Goal: Task Accomplishment & Management: Use online tool/utility

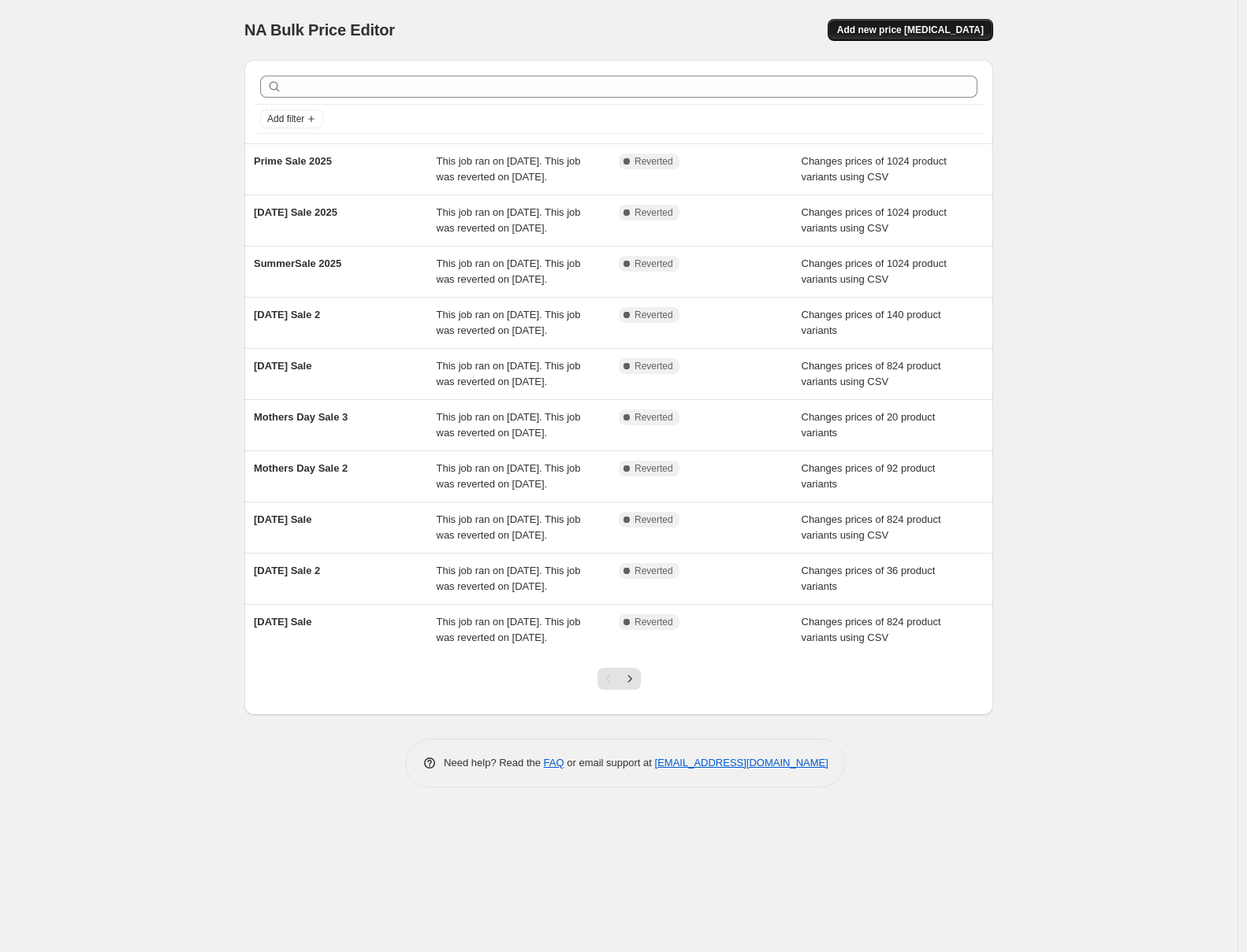
click at [930, 25] on span "Add new price [MEDICAL_DATA]" at bounding box center [910, 29] width 146 height 12
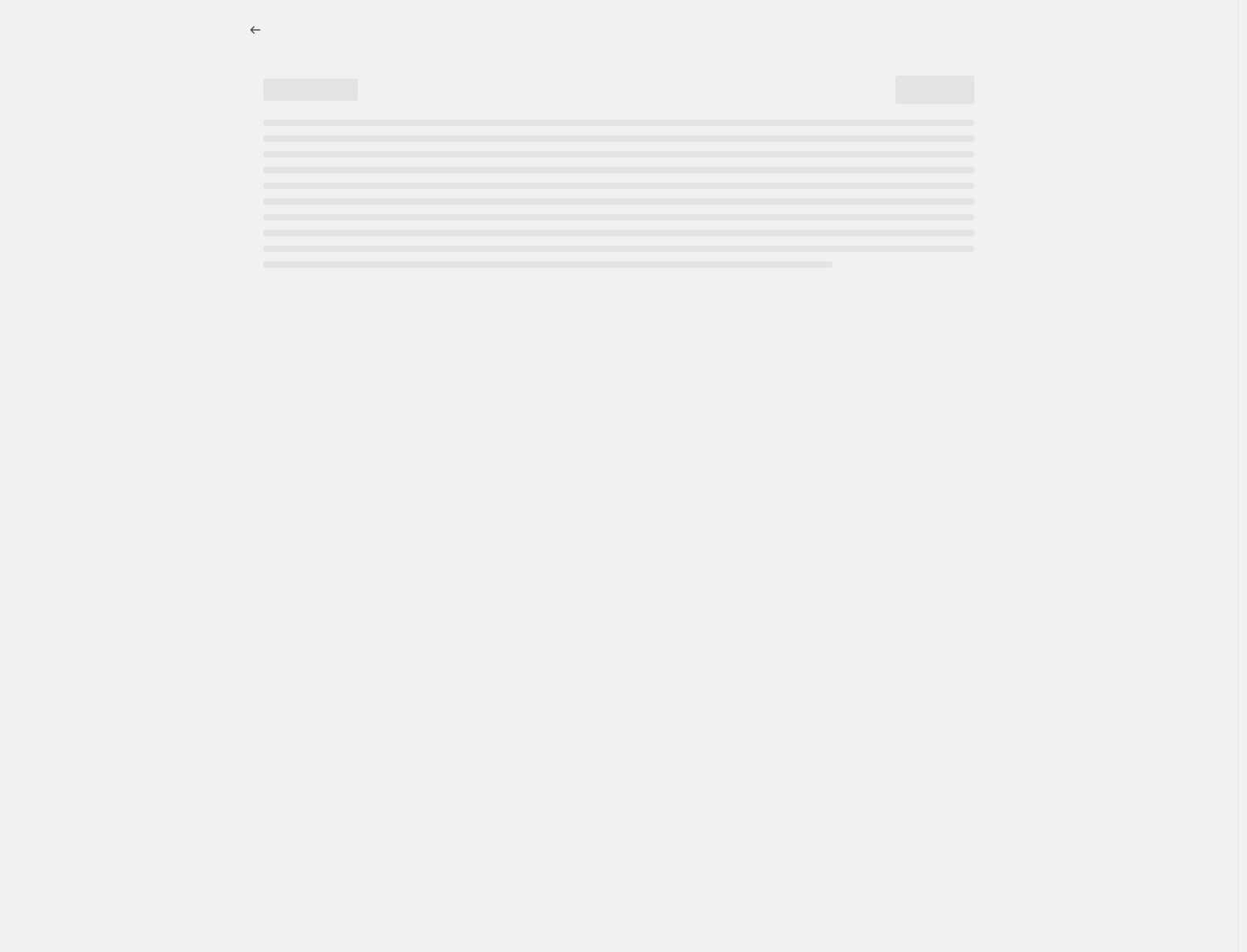
select select "percentage"
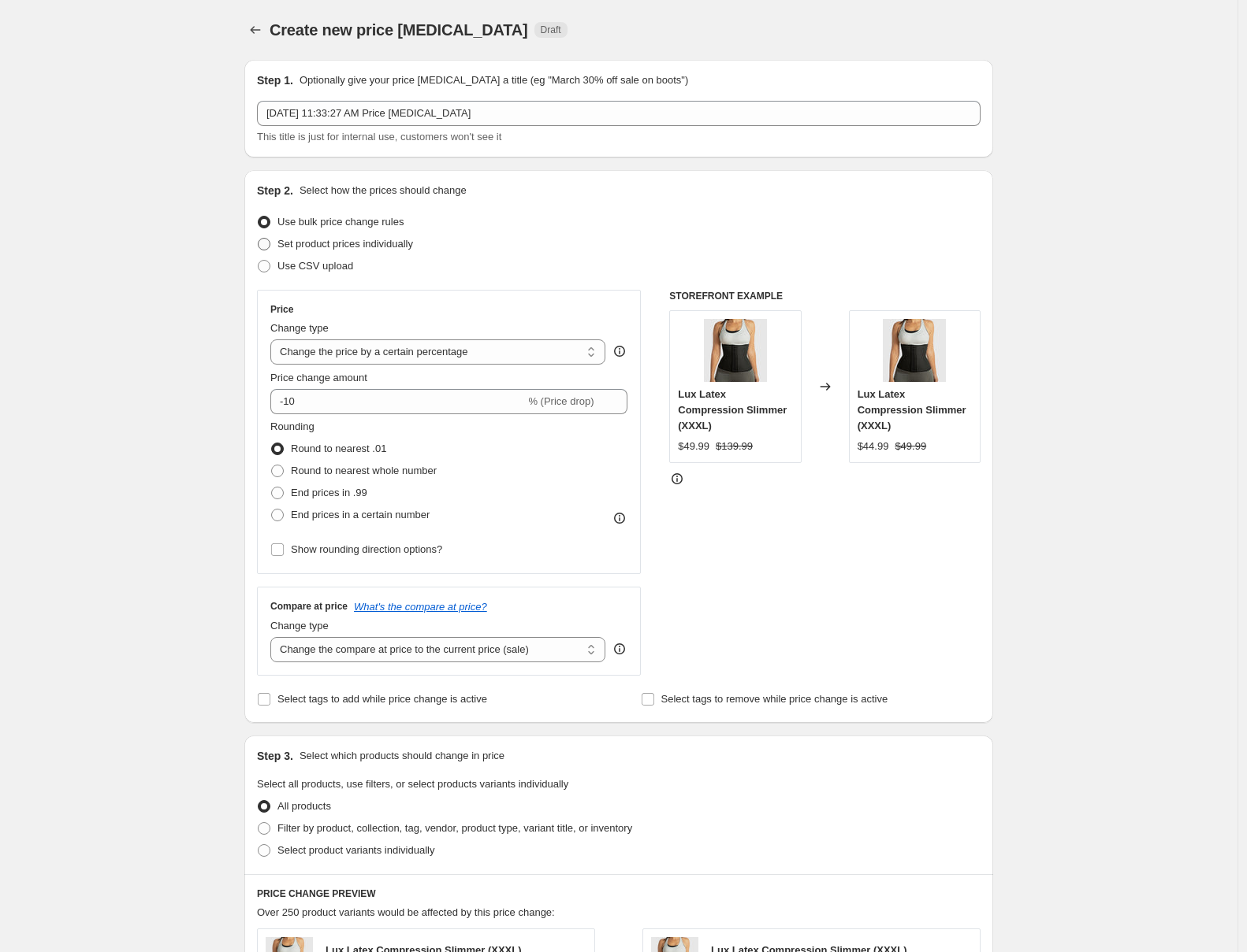
click at [294, 243] on span "Set product prices individually" at bounding box center [345, 244] width 136 height 11
click at [259, 239] on input "Set product prices individually" at bounding box center [258, 238] width 1 height 1
radio input "true"
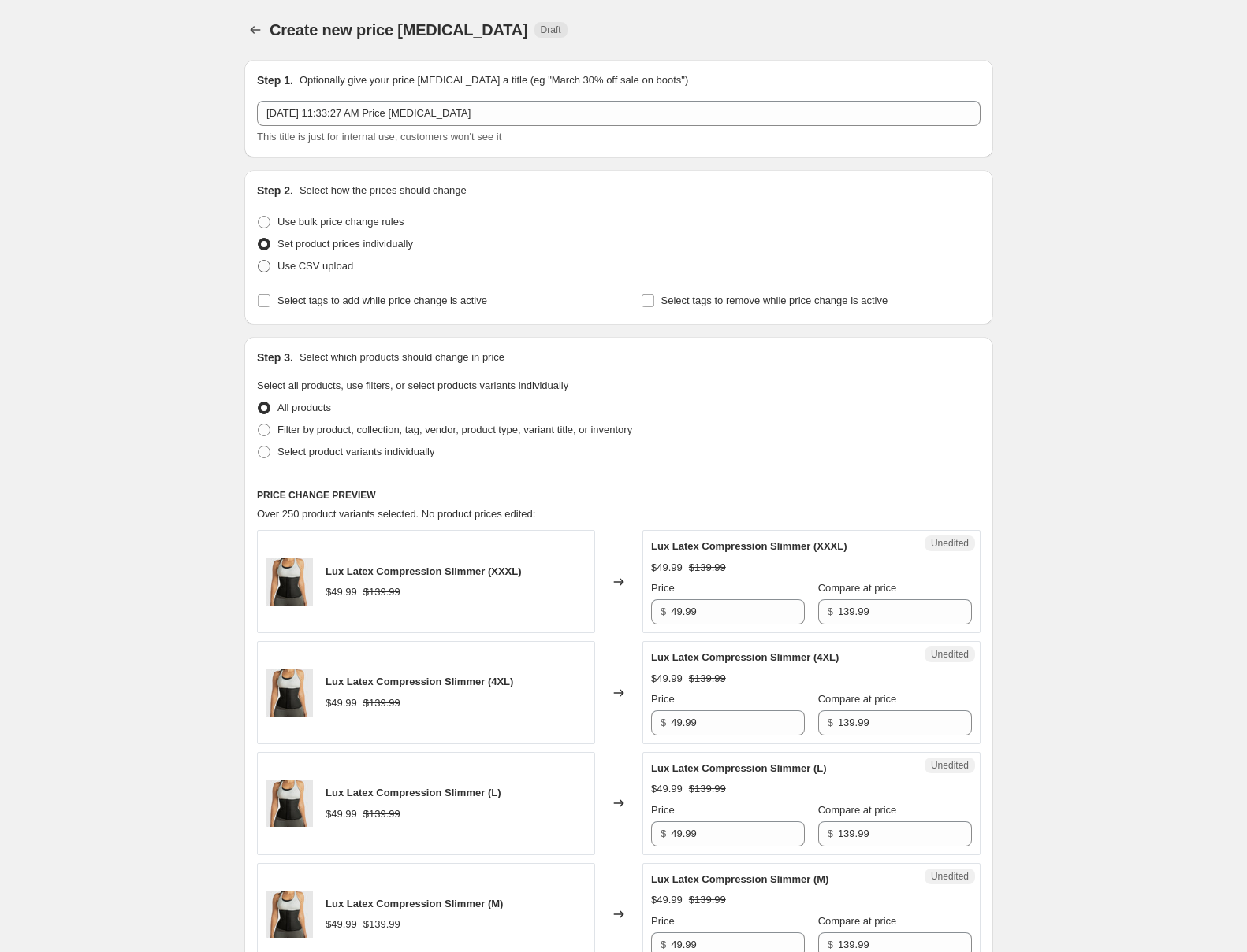
click at [296, 262] on span "Use CSV upload" at bounding box center [315, 266] width 75 height 11
click at [259, 261] on input "Use CSV upload" at bounding box center [258, 260] width 1 height 1
radio input "true"
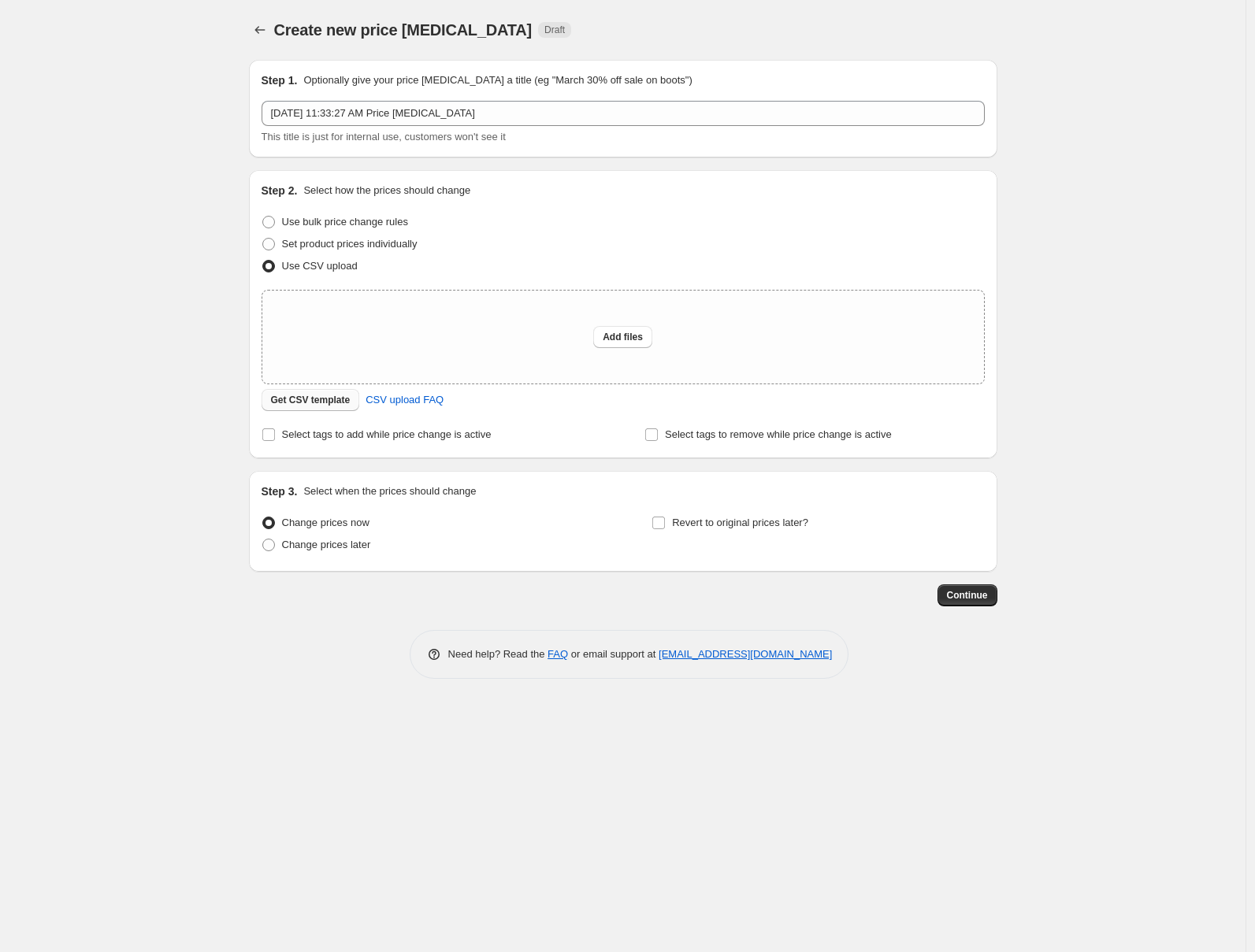
click at [308, 406] on button "Get CSV template" at bounding box center [311, 400] width 98 height 22
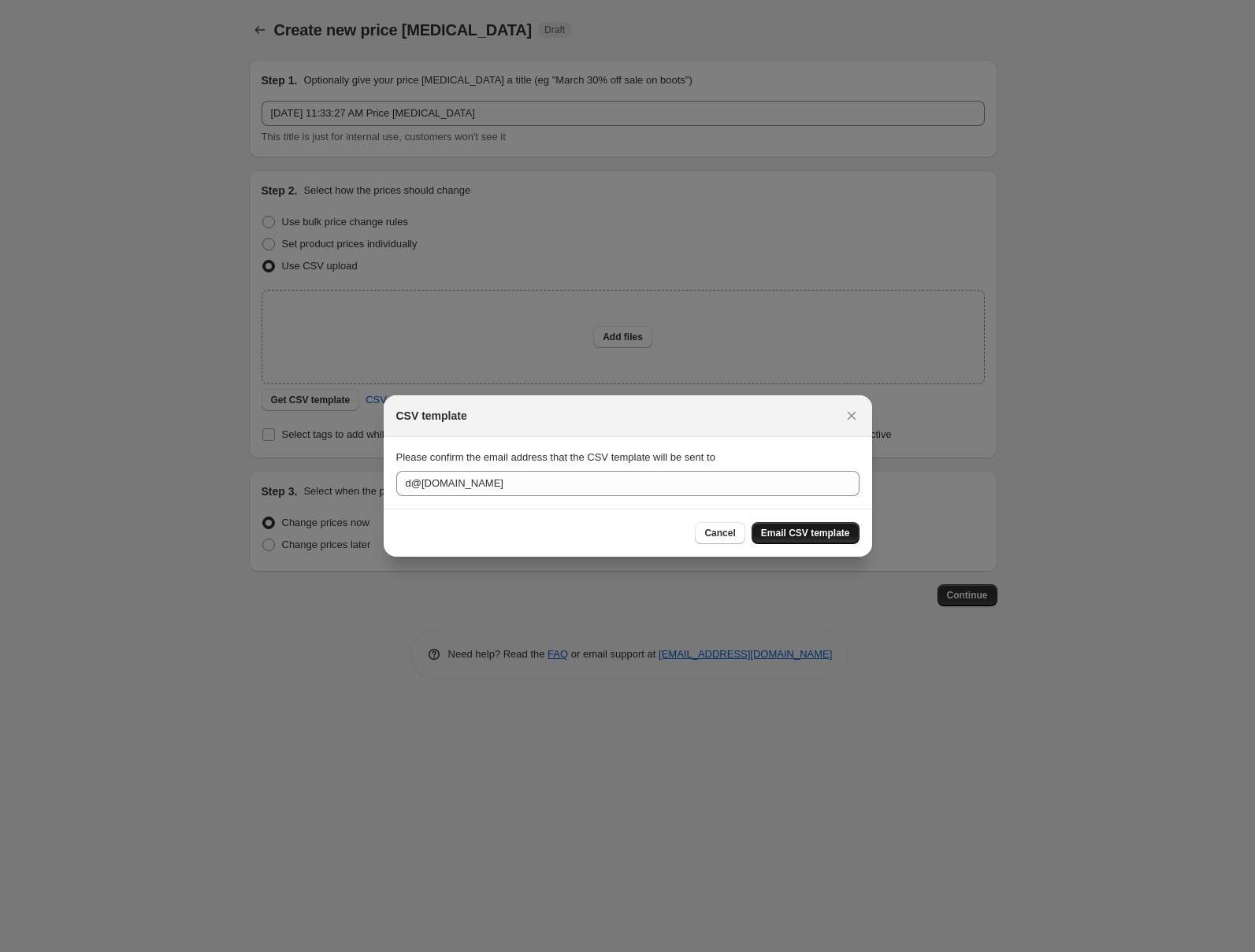
click at [828, 528] on span "Email CSV template" at bounding box center [805, 532] width 89 height 12
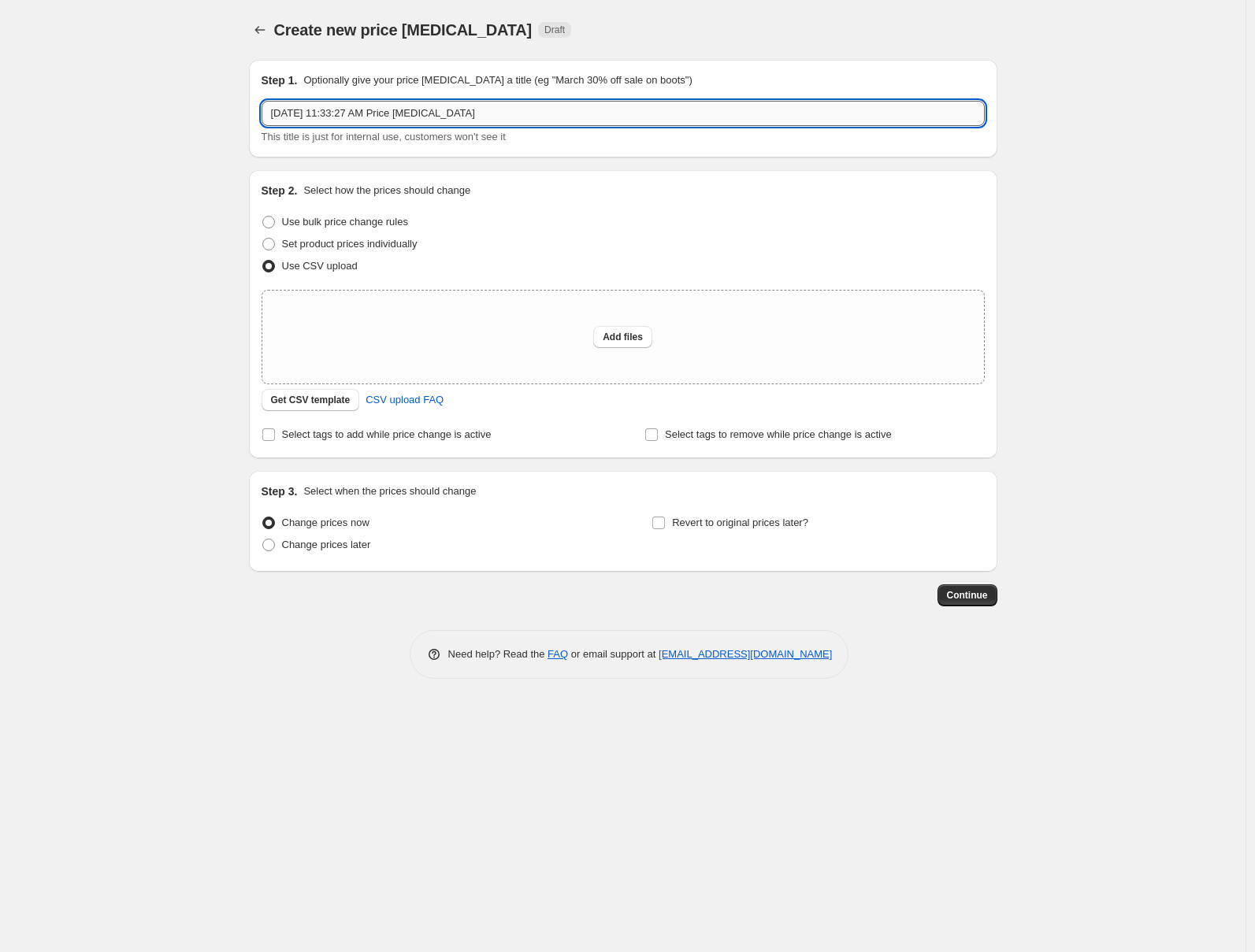
click at [578, 106] on input "[DATE] 11:33:27 AM Price [MEDICAL_DATA]" at bounding box center [623, 113] width 723 height 25
click at [577, 106] on input "[DATE] 11:33:27 AM Price [MEDICAL_DATA]" at bounding box center [623, 113] width 723 height 25
click at [576, 106] on input "[DATE] 11:33:27 AM Price [MEDICAL_DATA]" at bounding box center [623, 113] width 723 height 25
